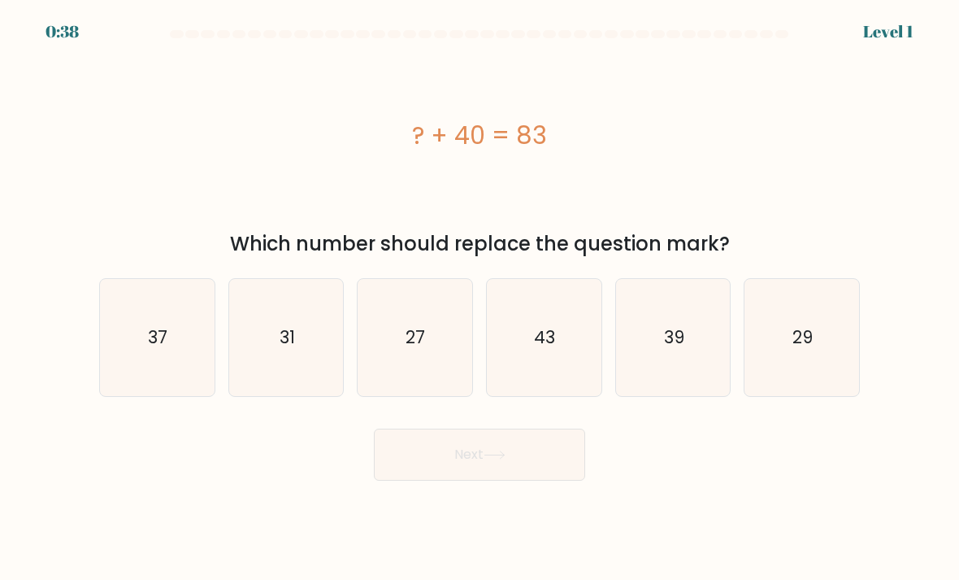
click at [526, 359] on icon "43" at bounding box center [544, 338] width 115 height 115
click at [481, 298] on input "d. 43" at bounding box center [480, 294] width 1 height 8
radio input "true"
click at [485, 459] on button "Next" at bounding box center [479, 454] width 211 height 52
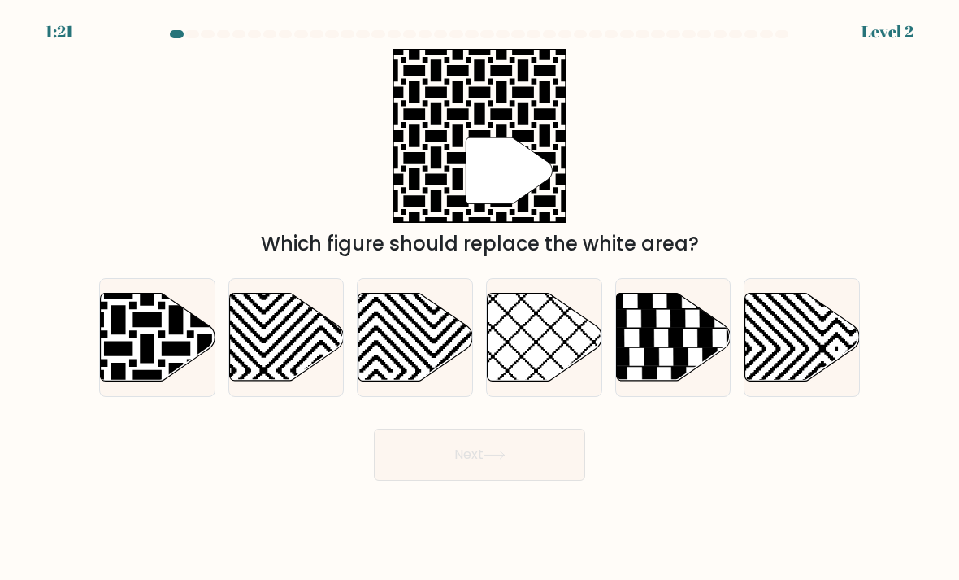
click at [129, 360] on icon at bounding box center [118, 291] width 231 height 231
click at [480, 298] on input "a." at bounding box center [480, 294] width 1 height 8
radio input "true"
click at [517, 469] on button "Next" at bounding box center [479, 454] width 211 height 52
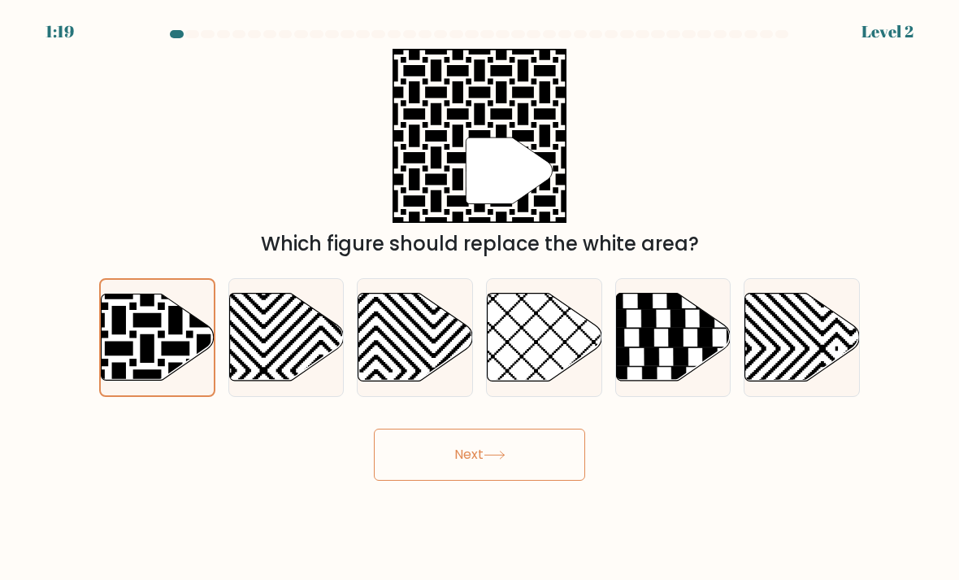
click at [516, 468] on button "Next" at bounding box center [479, 454] width 211 height 52
click at [475, 472] on button "Next" at bounding box center [479, 454] width 211 height 52
click at [474, 471] on button "Next" at bounding box center [479, 454] width 211 height 52
click at [489, 459] on icon at bounding box center [495, 454] width 22 height 9
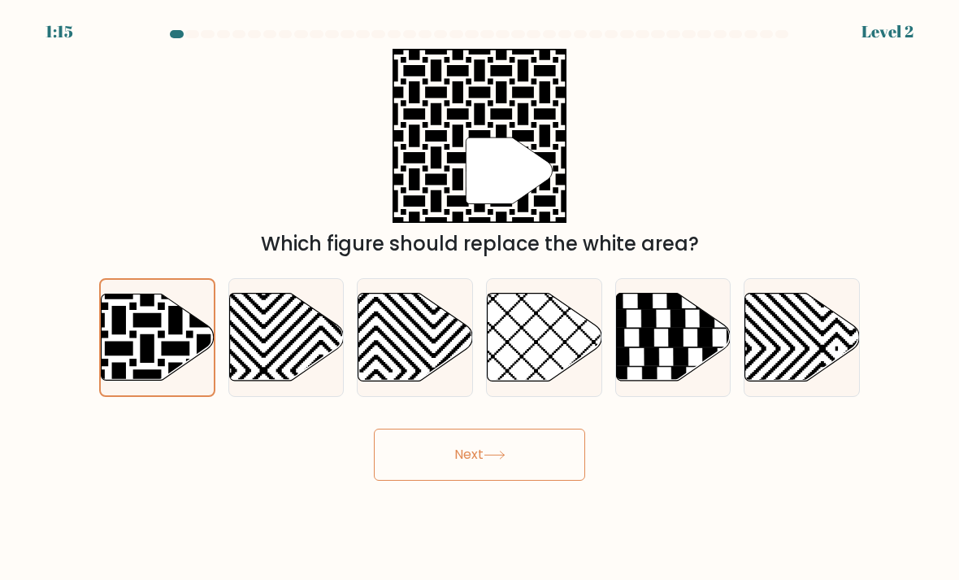
click at [500, 459] on icon at bounding box center [495, 454] width 22 height 9
click at [153, 361] on icon at bounding box center [120, 292] width 228 height 228
click at [480, 298] on input "a." at bounding box center [480, 294] width 1 height 8
click at [152, 361] on icon at bounding box center [120, 292] width 228 height 228
click at [480, 298] on input "a." at bounding box center [480, 294] width 1 height 8
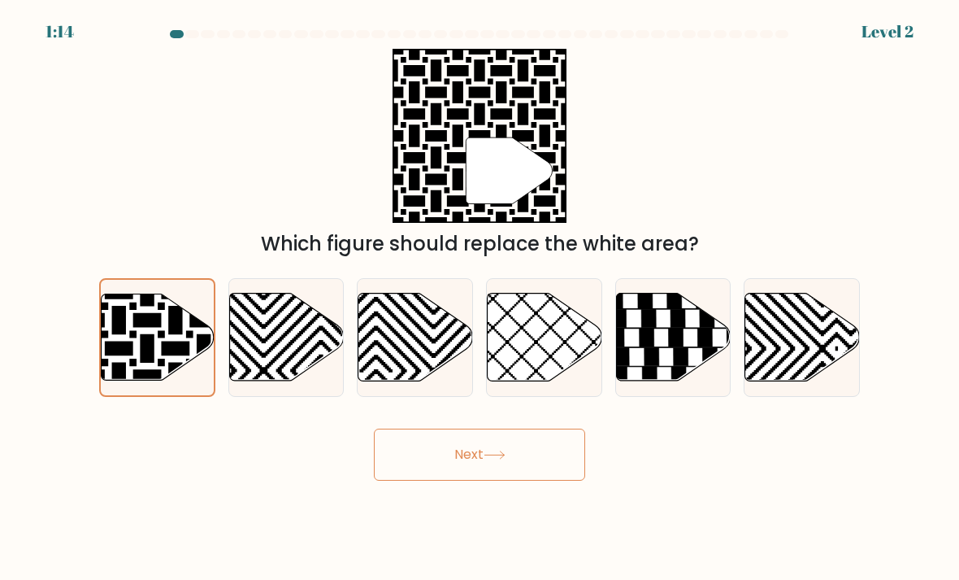
click at [494, 459] on button "Next" at bounding box center [479, 454] width 211 height 52
click at [505, 462] on button "Next" at bounding box center [479, 454] width 211 height 52
click at [307, 345] on icon at bounding box center [321, 385] width 231 height 231
click at [480, 298] on input "b." at bounding box center [480, 294] width 1 height 8
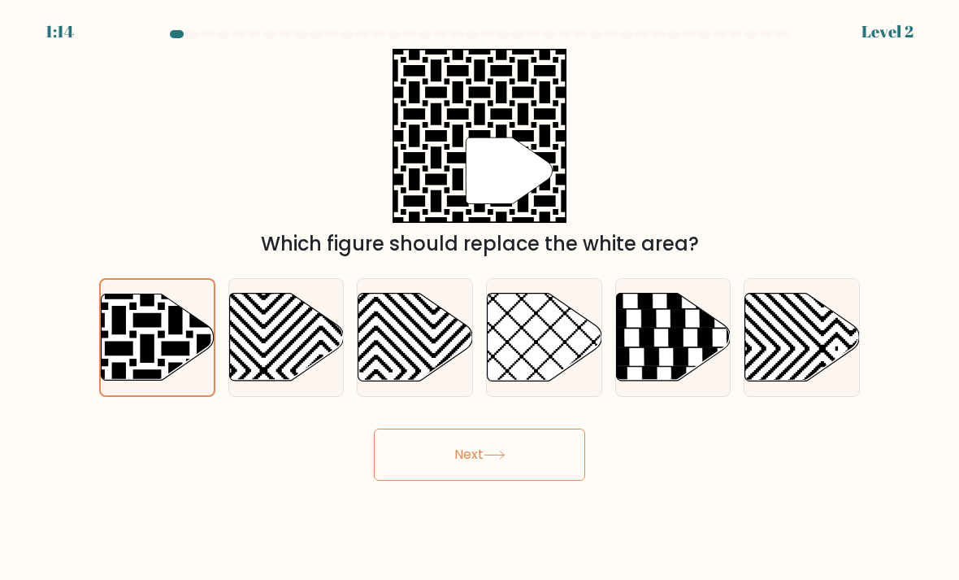
radio input "true"
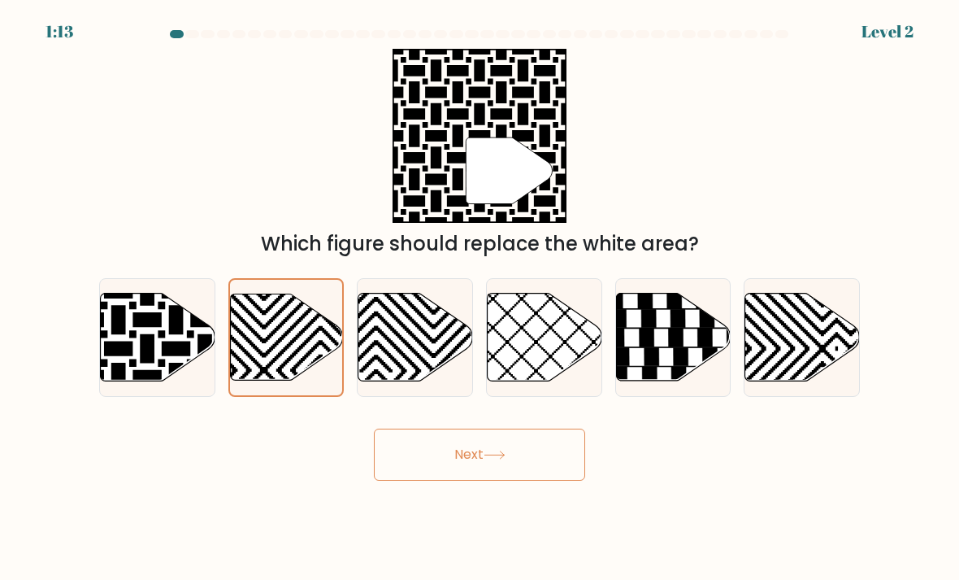
click at [137, 348] on icon at bounding box center [158, 338] width 115 height 88
click at [480, 298] on input "a." at bounding box center [480, 294] width 1 height 8
radio input "true"
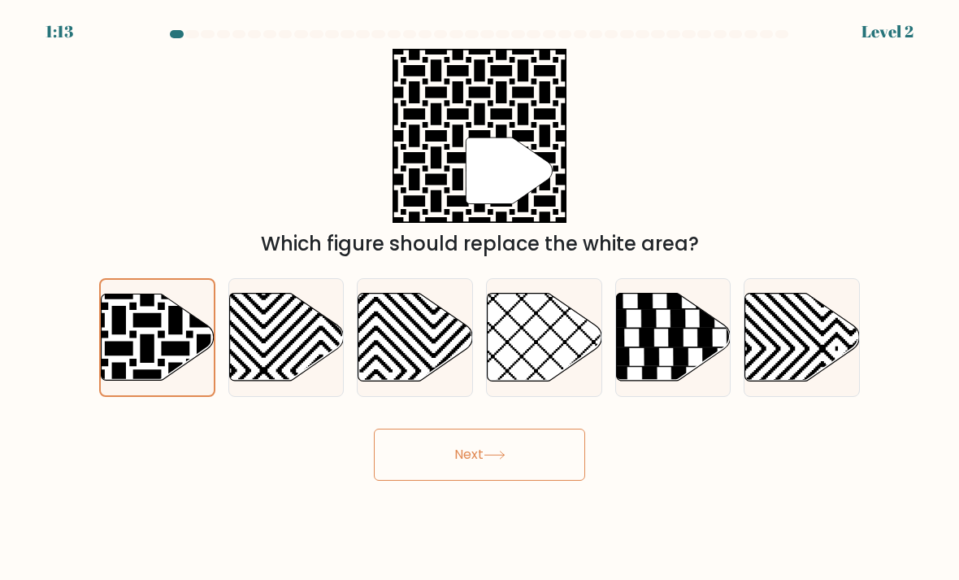
click at [515, 474] on button "Next" at bounding box center [479, 454] width 211 height 52
click at [465, 470] on button "Next" at bounding box center [479, 454] width 211 height 52
click at [464, 469] on button "Next" at bounding box center [479, 454] width 211 height 52
click at [529, 465] on button "Next" at bounding box center [479, 454] width 211 height 52
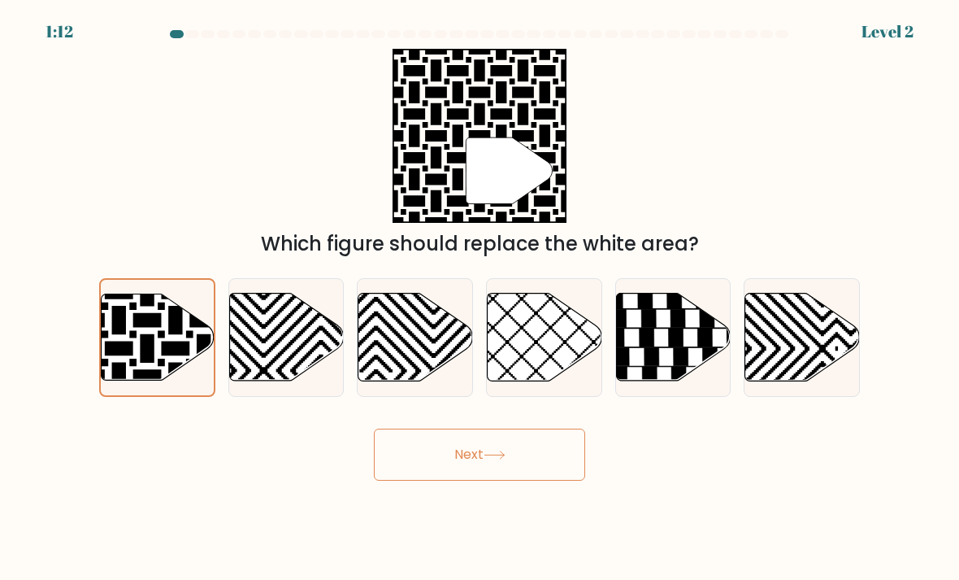
click at [430, 468] on button "Next" at bounding box center [479, 454] width 211 height 52
click at [532, 460] on button "Next" at bounding box center [479, 454] width 211 height 52
click at [420, 477] on button "Next" at bounding box center [479, 454] width 211 height 52
click at [538, 471] on button "Next" at bounding box center [479, 454] width 211 height 52
click at [416, 473] on button "Next" at bounding box center [479, 454] width 211 height 52
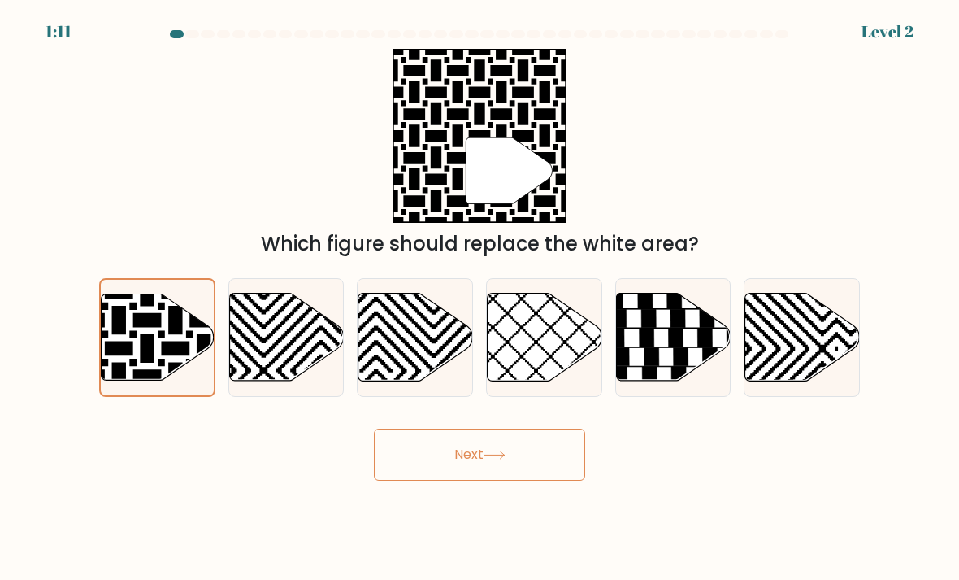
click at [532, 474] on button "Next" at bounding box center [479, 454] width 211 height 52
click at [413, 472] on button "Next" at bounding box center [479, 454] width 211 height 52
click at [532, 472] on button "Next" at bounding box center [479, 454] width 211 height 52
click at [402, 478] on button "Next" at bounding box center [479, 454] width 211 height 52
click at [537, 467] on button "Next" at bounding box center [479, 454] width 211 height 52
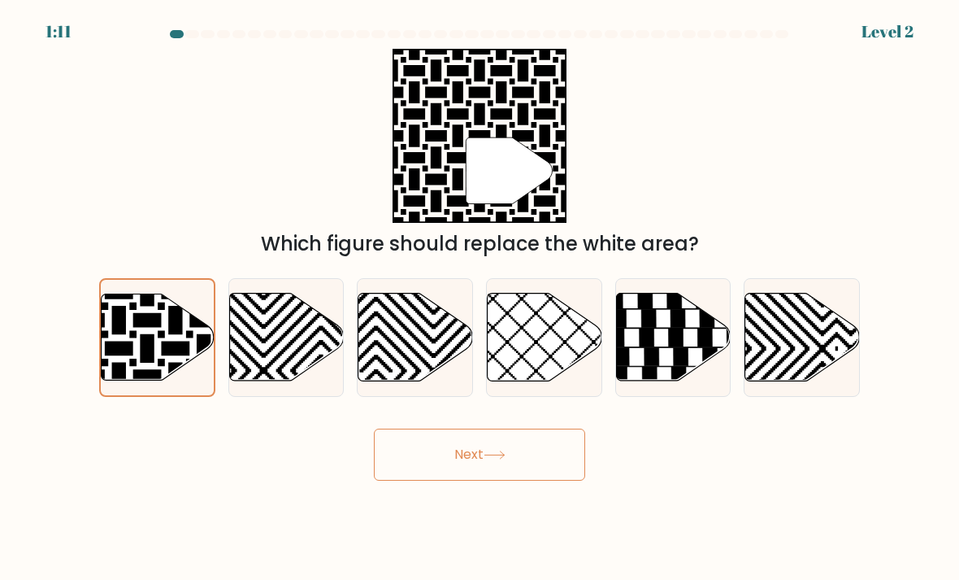
click at [416, 478] on button "Next" at bounding box center [479, 454] width 211 height 52
click at [533, 472] on button "Next" at bounding box center [479, 454] width 211 height 52
click at [419, 481] on button "Next" at bounding box center [479, 454] width 211 height 52
click at [527, 465] on button "Next" at bounding box center [479, 454] width 211 height 52
click at [427, 481] on button "Next" at bounding box center [479, 454] width 211 height 52
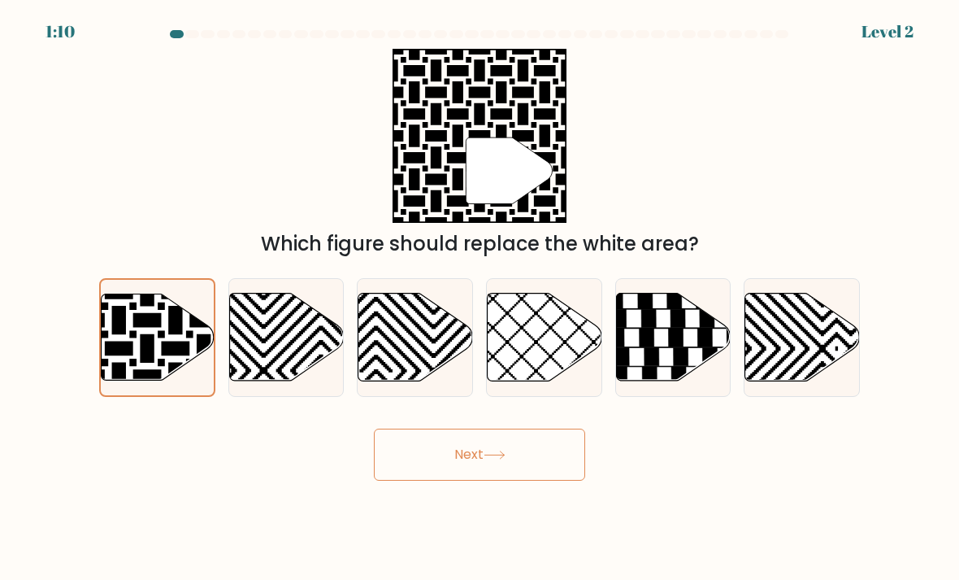
click at [504, 459] on icon at bounding box center [495, 454] width 20 height 7
click at [413, 481] on button "Next" at bounding box center [479, 454] width 211 height 52
click at [498, 459] on icon at bounding box center [495, 454] width 22 height 9
click at [423, 481] on button "Next" at bounding box center [479, 454] width 211 height 52
click at [462, 472] on button "Next" at bounding box center [479, 454] width 211 height 52
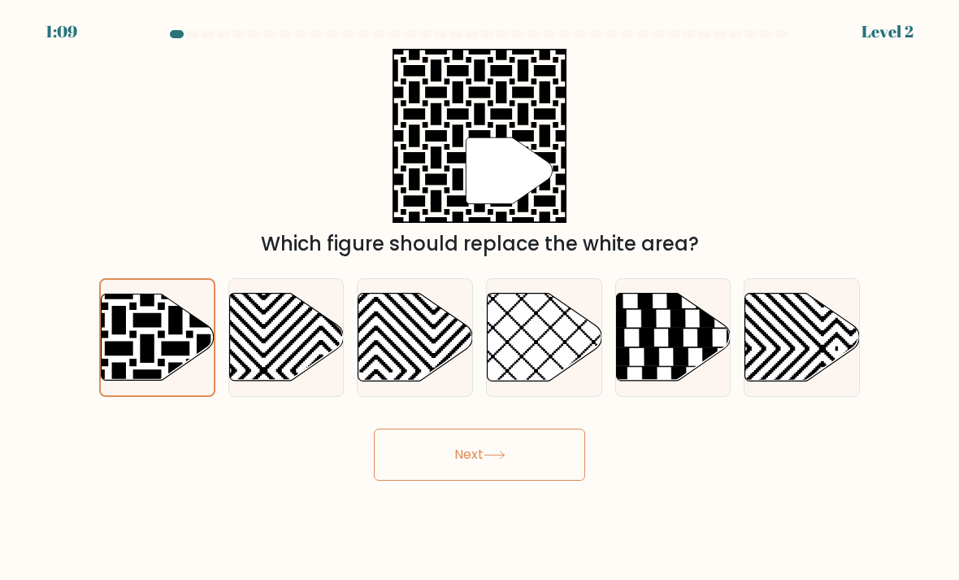
click at [407, 469] on button "Next" at bounding box center [479, 454] width 211 height 52
click at [517, 469] on button "Next" at bounding box center [479, 454] width 211 height 52
click at [405, 477] on button "Next" at bounding box center [479, 454] width 211 height 52
